Goal: Transaction & Acquisition: Book appointment/travel/reservation

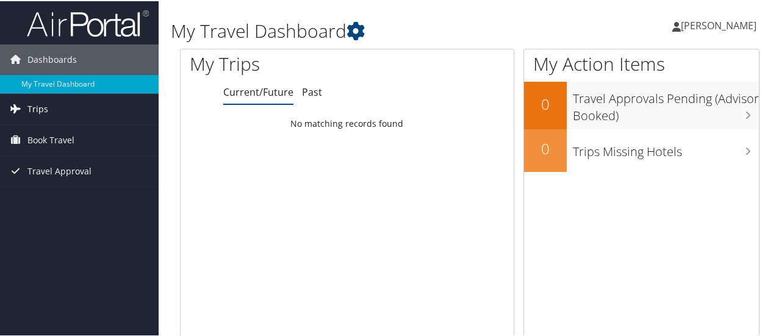
click at [45, 105] on span "Trips" at bounding box center [37, 108] width 21 height 31
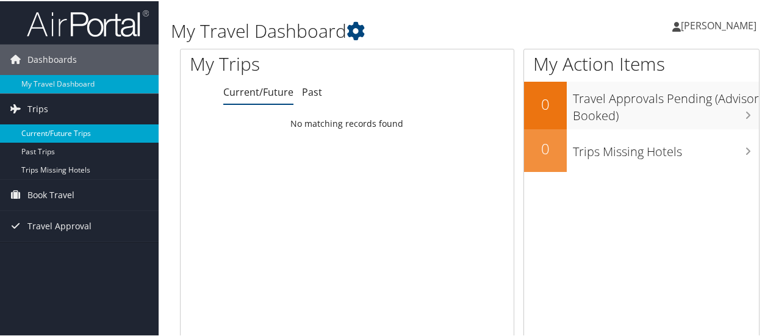
click at [50, 131] on link "Current/Future Trips" at bounding box center [79, 132] width 159 height 18
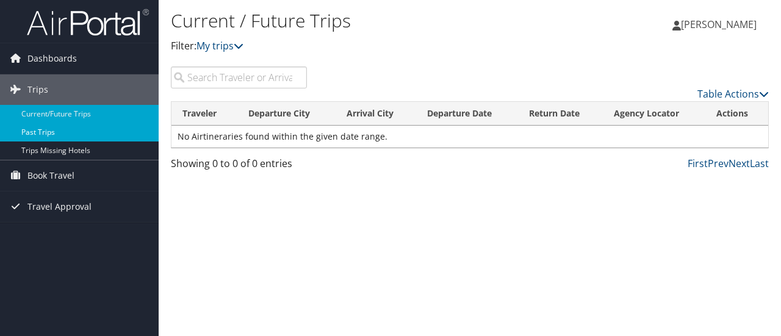
click at [45, 125] on link "Past Trips" at bounding box center [79, 132] width 159 height 18
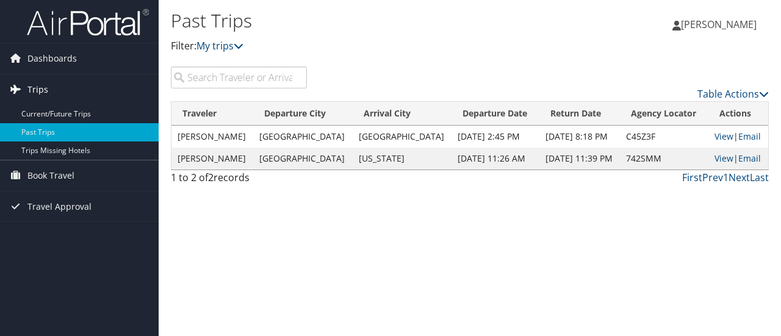
click at [38, 93] on span "Trips" at bounding box center [37, 89] width 21 height 31
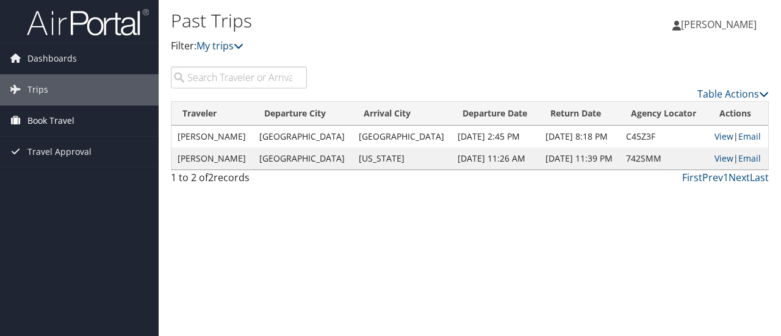
click at [59, 113] on span "Book Travel" at bounding box center [50, 121] width 47 height 31
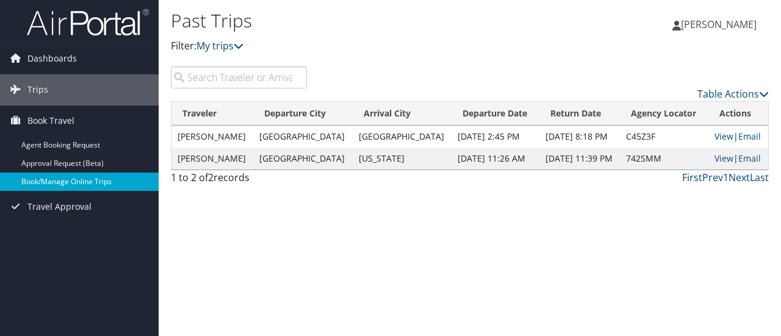
click at [87, 185] on link "Book/Manage Online Trips" at bounding box center [79, 182] width 159 height 18
